Goal: Task Accomplishment & Management: Manage account settings

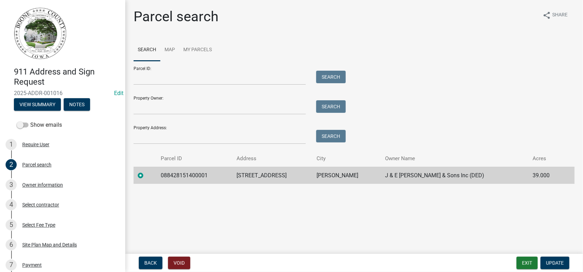
scroll to position [69, 0]
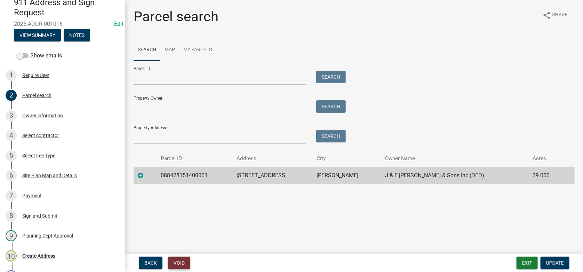
click at [179, 262] on button "Void" at bounding box center [179, 262] width 22 height 13
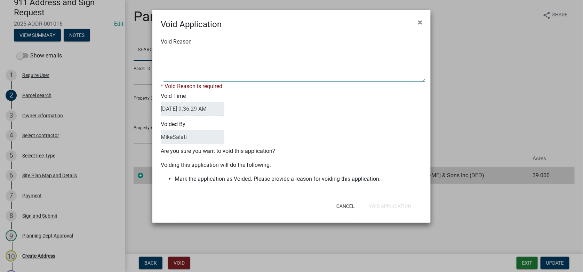
click at [167, 58] on textarea "Void Reason" at bounding box center [293, 64] width 261 height 35
type textarea "duplicate - fee refunded through claim process. - MJS"
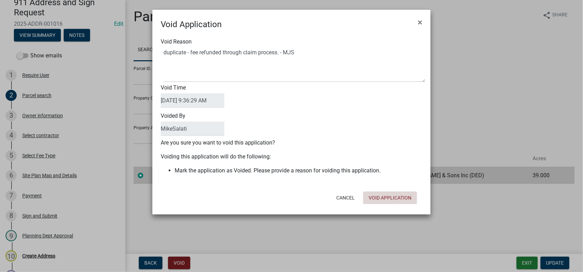
click at [389, 204] on div "Cancel Void Application" at bounding box center [336, 197] width 171 height 18
click at [381, 199] on button "Void Application" at bounding box center [390, 197] width 54 height 13
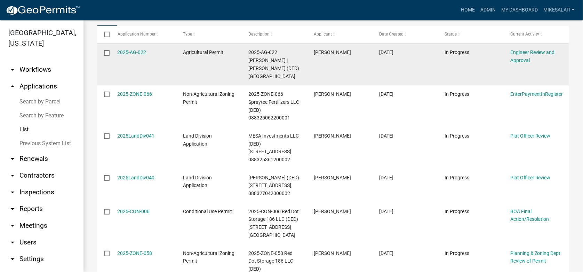
scroll to position [174, 0]
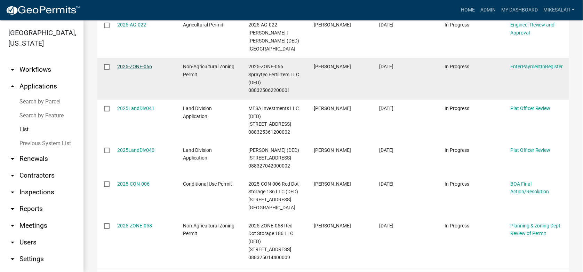
click at [131, 65] on link "2025-ZONE-066" at bounding box center [135, 67] width 35 height 6
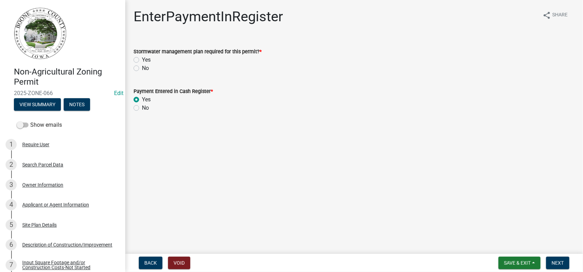
click at [142, 59] on label "Yes" at bounding box center [146, 60] width 9 height 8
click at [142, 59] on input "Yes" at bounding box center [144, 58] width 5 height 5
radio input "true"
click at [554, 259] on button "Next" at bounding box center [557, 262] width 23 height 13
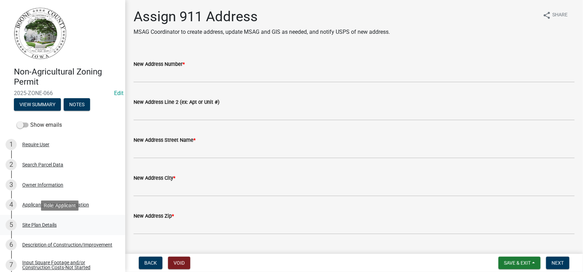
click at [43, 226] on div "Site Plan Details" at bounding box center [39, 224] width 34 height 5
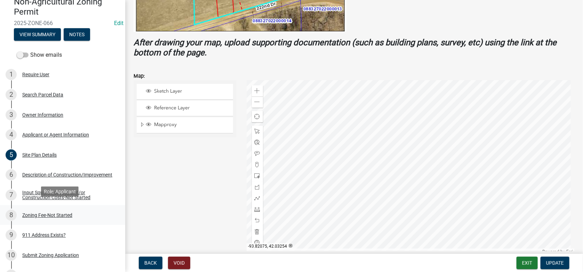
scroll to position [104, 0]
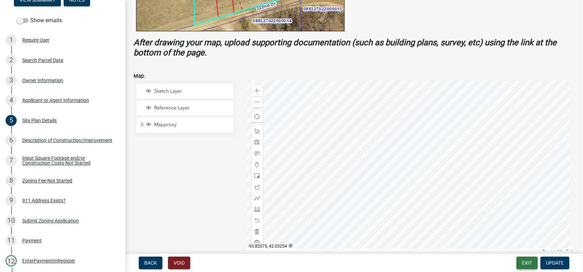
click at [528, 257] on button "Exit" at bounding box center [526, 262] width 21 height 13
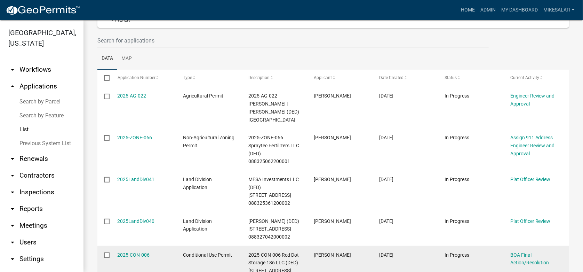
scroll to position [124, 0]
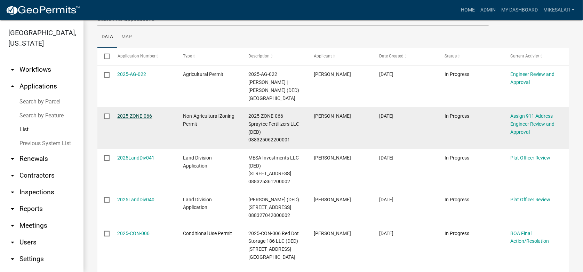
click at [140, 117] on link "2025-ZONE-066" at bounding box center [135, 116] width 35 height 6
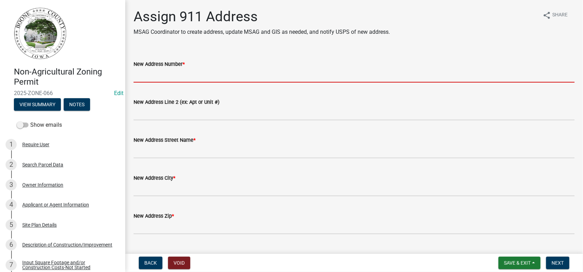
click at [160, 72] on input "New Address Number *" at bounding box center [354, 75] width 441 height 14
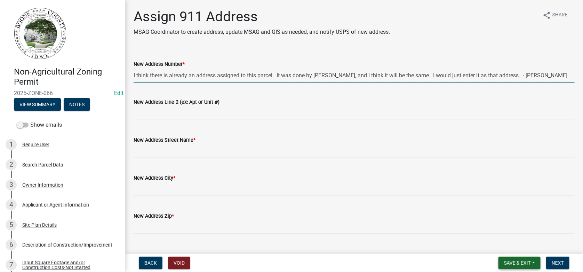
type input "I think there is already an address assigned to this parcel. It was done by [PE…"
click at [514, 264] on span "Save & Exit" at bounding box center [517, 263] width 27 height 6
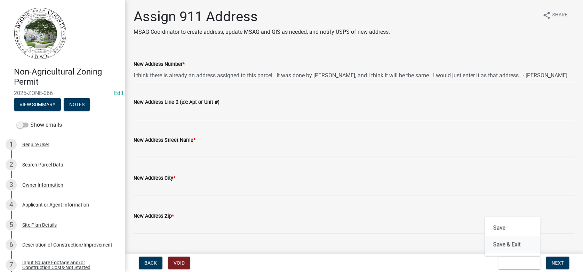
click at [501, 244] on button "Save & Exit" at bounding box center [513, 244] width 56 height 17
